Goal: Complete application form: Complete application form

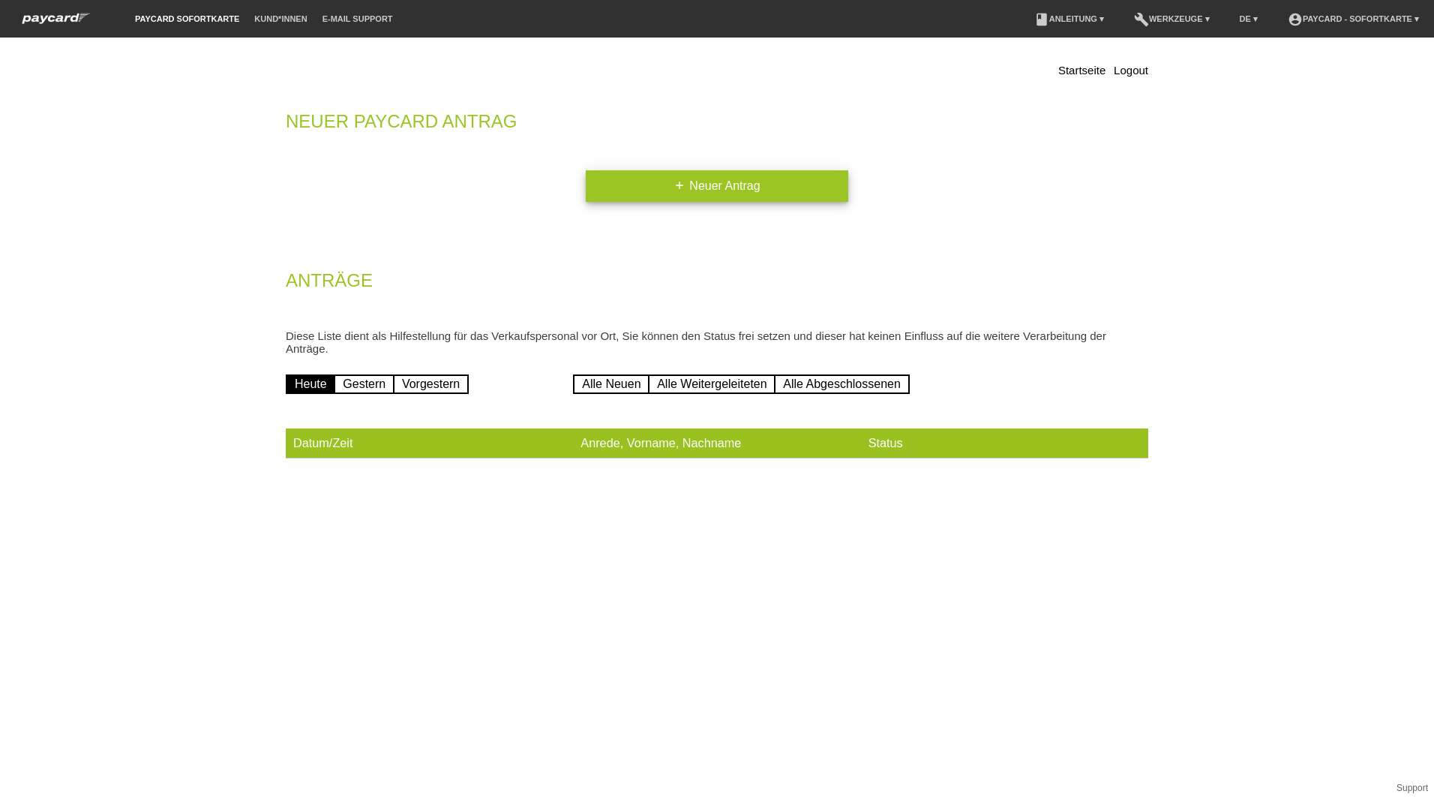
click at [758, 192] on link "add Neuer Antrag" at bounding box center [717, 186] width 263 height 32
click at [749, 191] on link "add Neuer Antrag" at bounding box center [717, 186] width 263 height 32
click at [720, 198] on link "add Neuer Antrag" at bounding box center [717, 186] width 263 height 32
click at [617, 185] on link "add Neuer Antrag" at bounding box center [717, 186] width 263 height 32
